Goal: Information Seeking & Learning: Learn about a topic

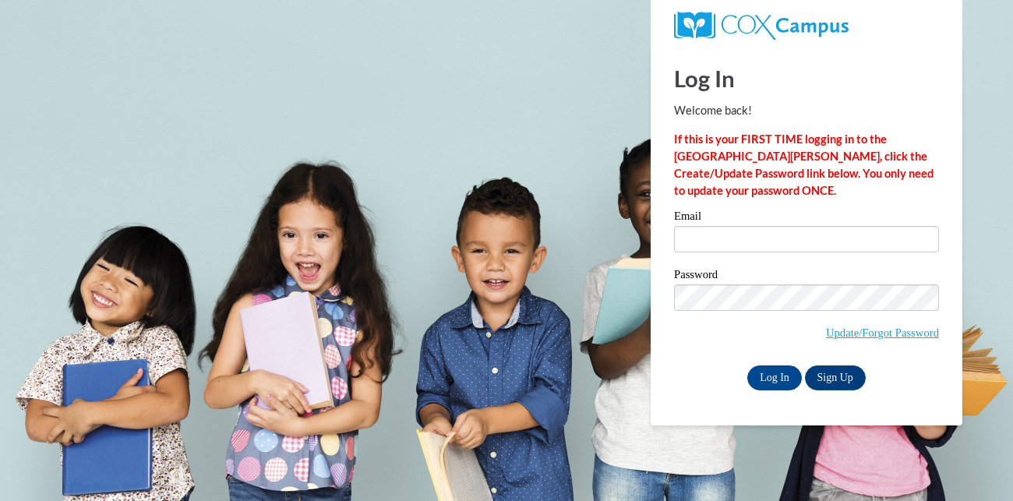
type input "daneedras@yahoo.com"
click at [789, 377] on input "Log In" at bounding box center [774, 377] width 55 height 25
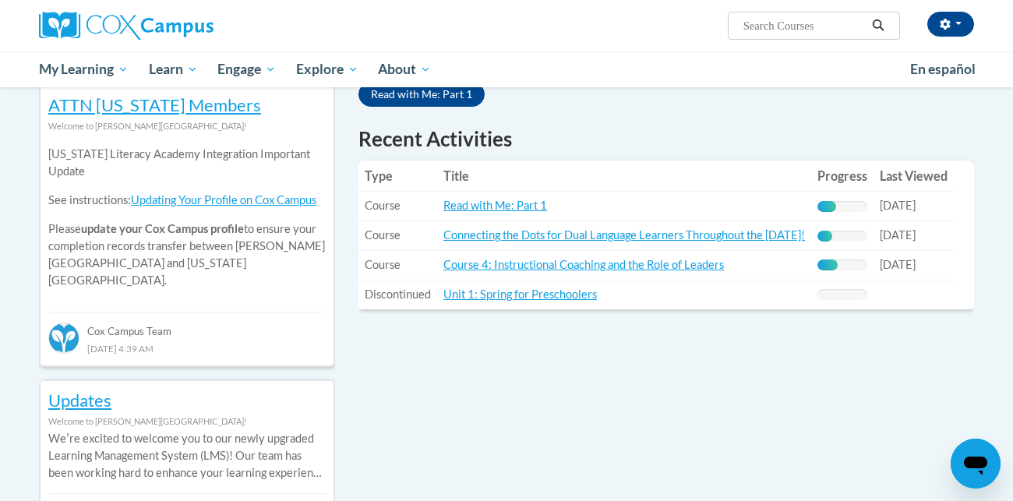
scroll to position [544, 0]
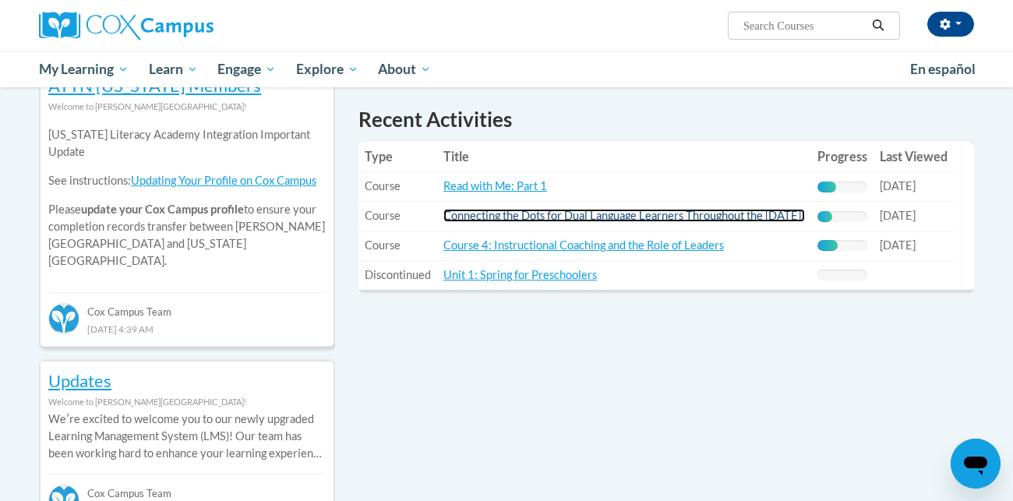
click at [630, 219] on link "Connecting the Dots for Dual Language Learners Throughout the [DATE]!" at bounding box center [623, 215] width 361 height 13
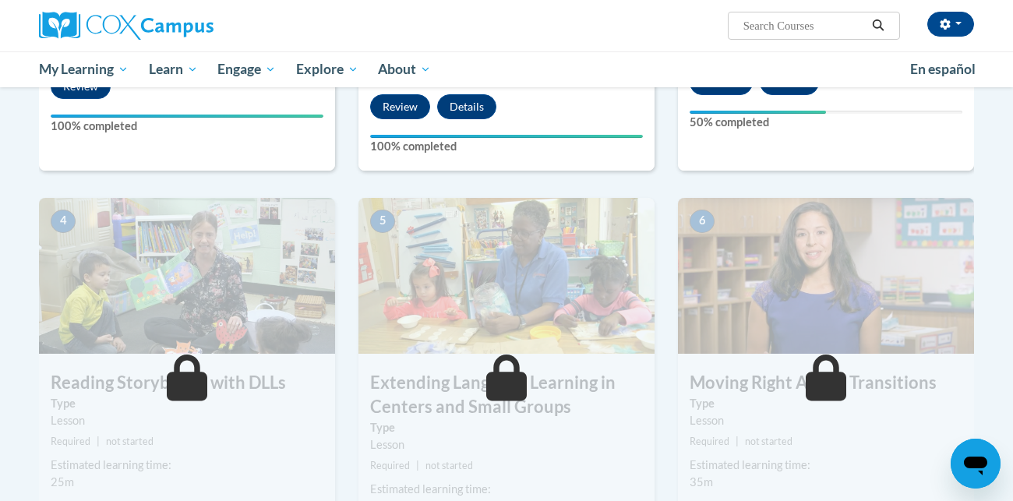
scroll to position [677, 0]
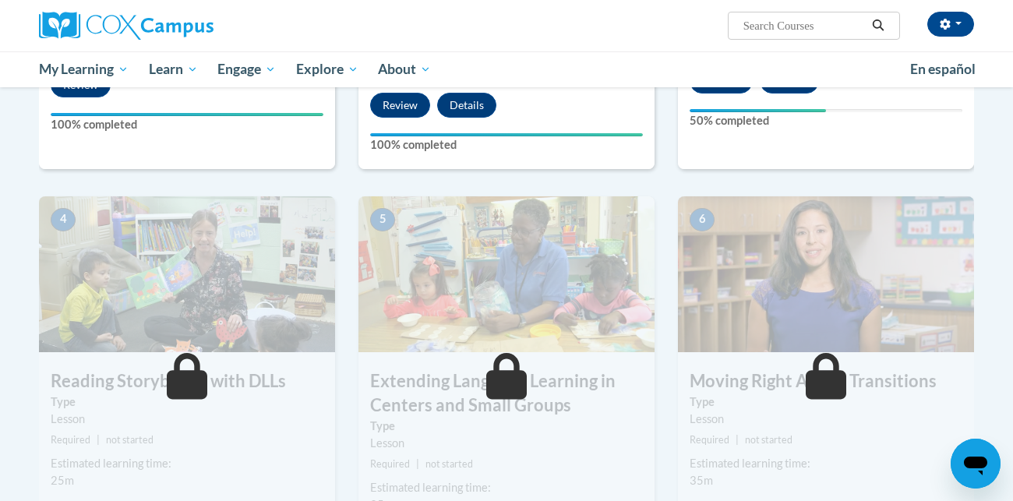
click at [302, 341] on img at bounding box center [187, 274] width 296 height 156
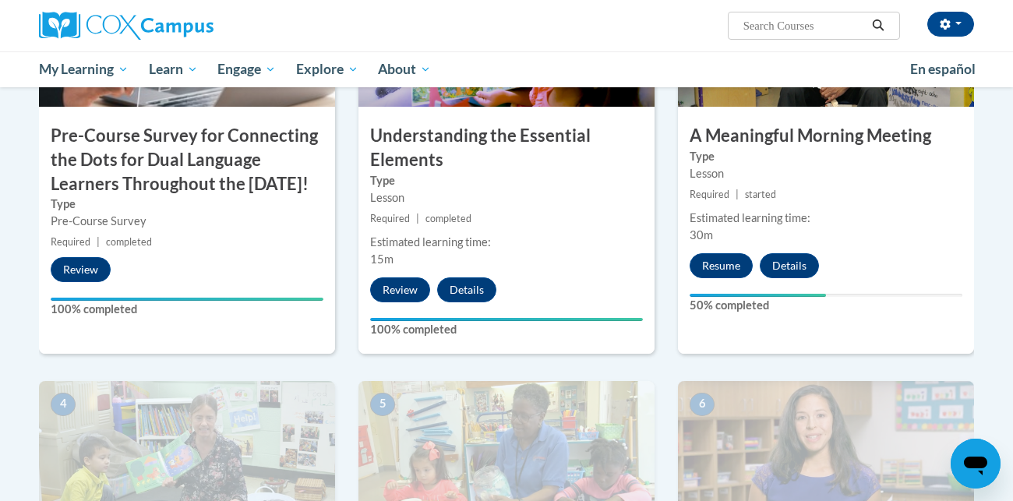
scroll to position [479, 0]
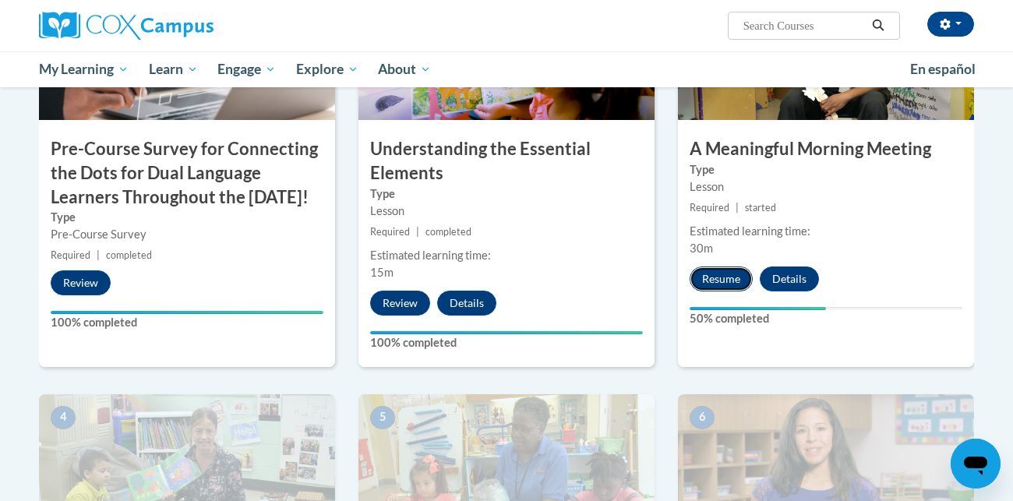
click at [729, 277] on button "Resume" at bounding box center [720, 278] width 63 height 25
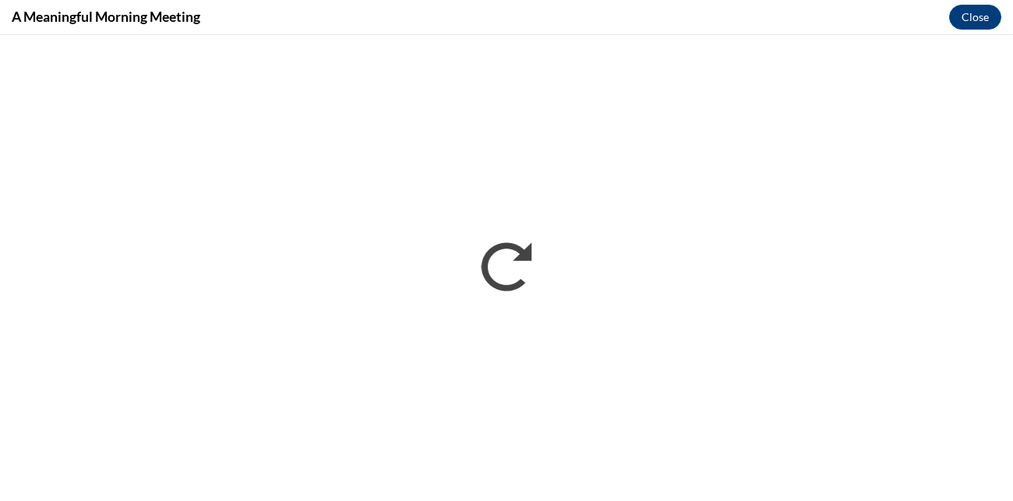
scroll to position [0, 0]
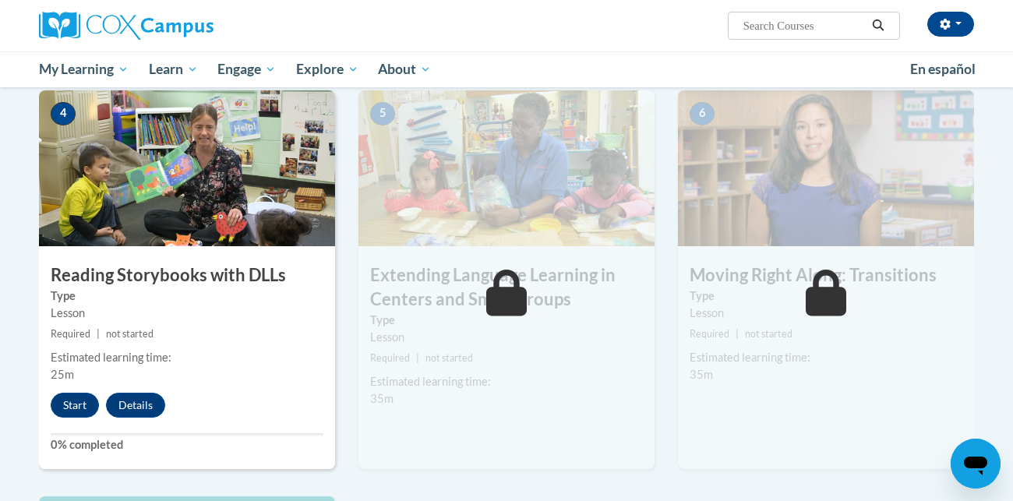
scroll to position [782, 0]
click at [565, 271] on h3 "Extending Language Learning in Centers and Small Groups" at bounding box center [506, 288] width 296 height 48
click at [65, 417] on button "Start" at bounding box center [75, 405] width 48 height 25
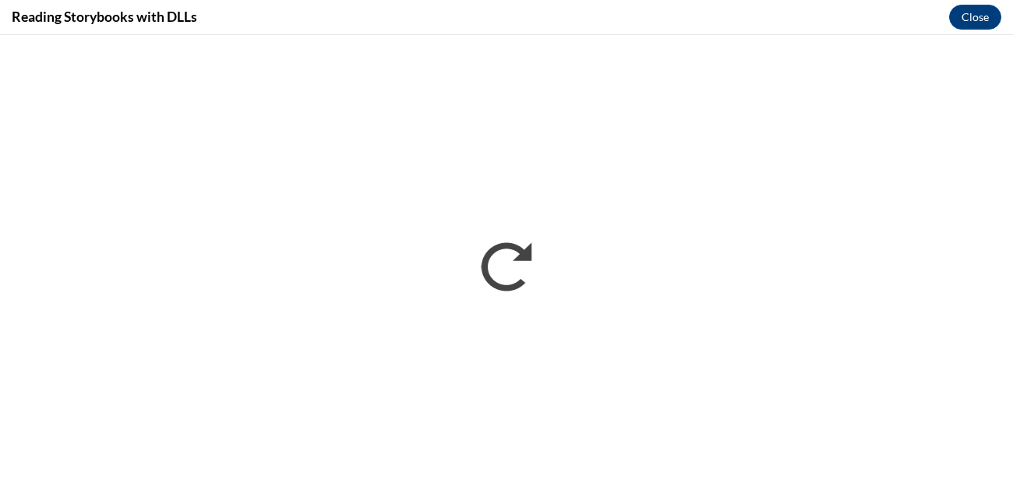
scroll to position [0, 0]
